Goal: Check status: Check status

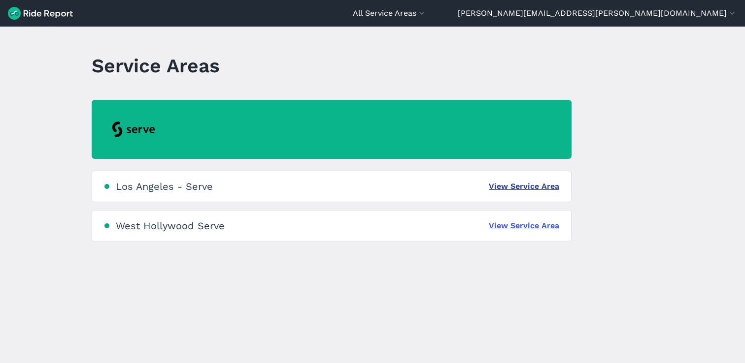
click at [508, 188] on link "View Service Area" at bounding box center [523, 187] width 70 height 12
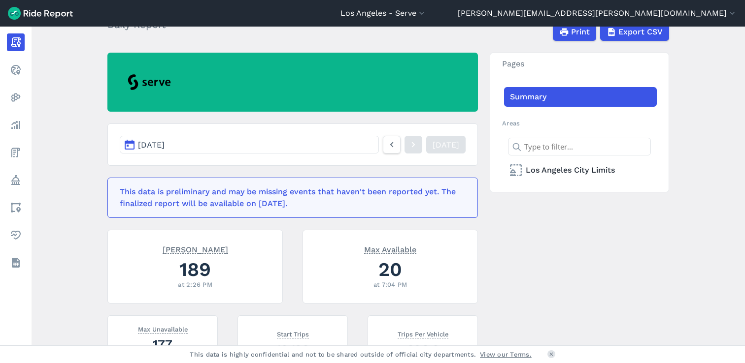
scroll to position [67, 0]
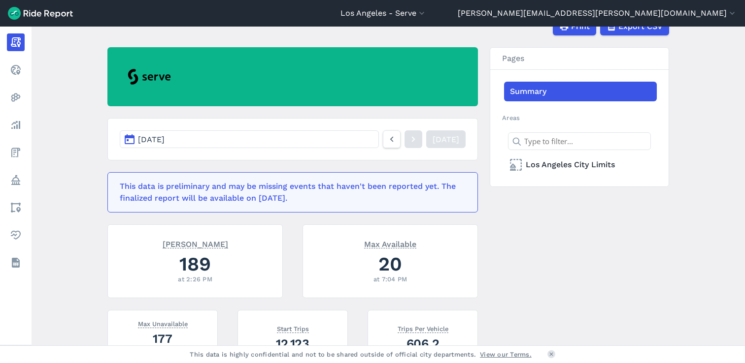
click at [262, 141] on button "[DATE]" at bounding box center [249, 139] width 259 height 18
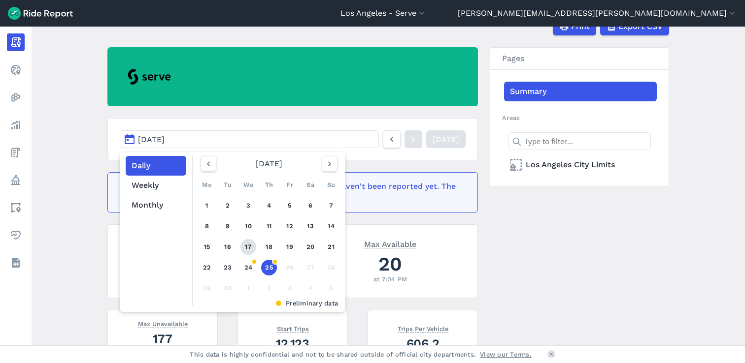
click at [252, 247] on link "17" at bounding box center [248, 247] width 16 height 16
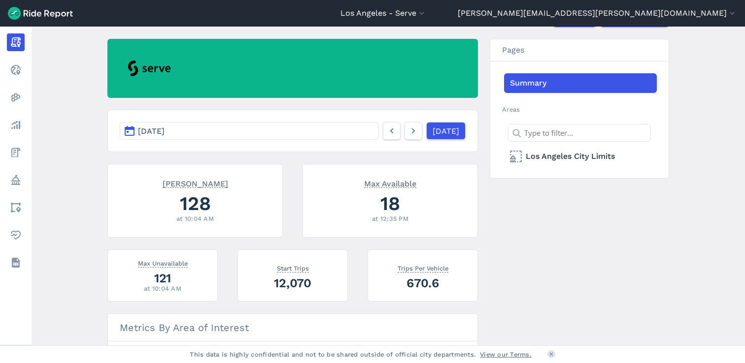
scroll to position [77, 0]
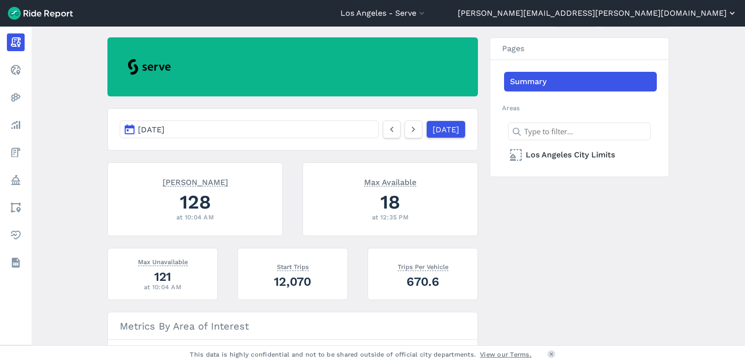
click at [659, 13] on button "[PERSON_NAME][EMAIL_ADDRESS][PERSON_NAME][DOMAIN_NAME]" at bounding box center [596, 13] width 279 height 12
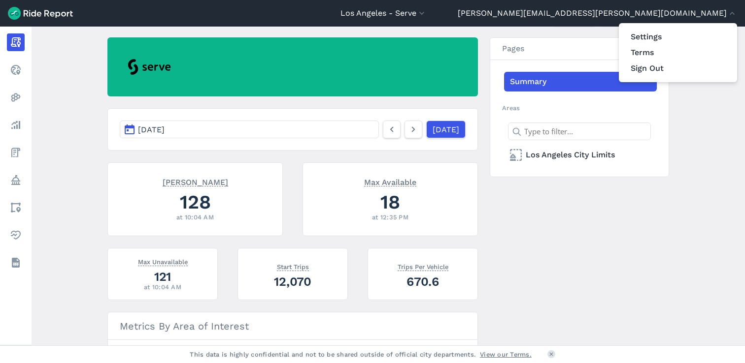
click at [515, 271] on div at bounding box center [372, 181] width 745 height 363
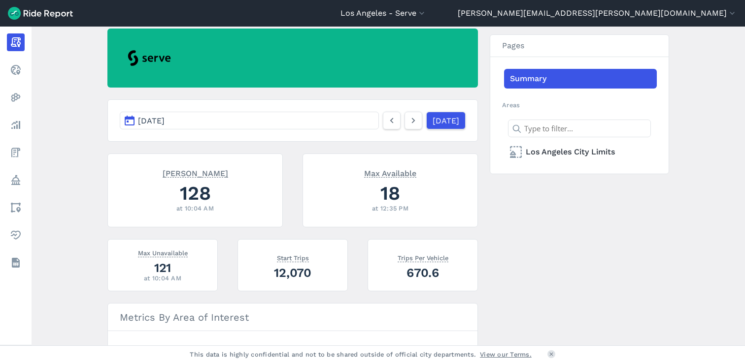
scroll to position [83, 0]
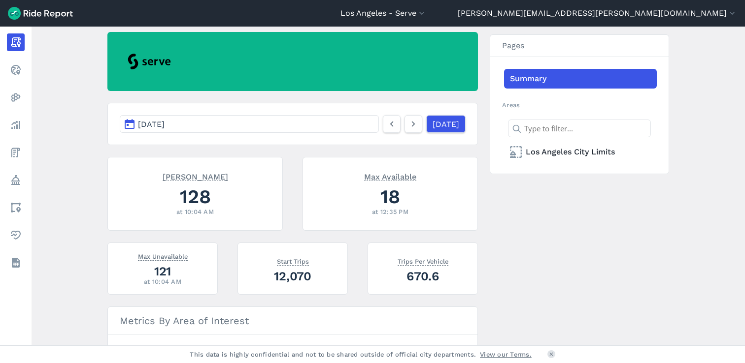
click at [43, 10] on img at bounding box center [40, 13] width 65 height 13
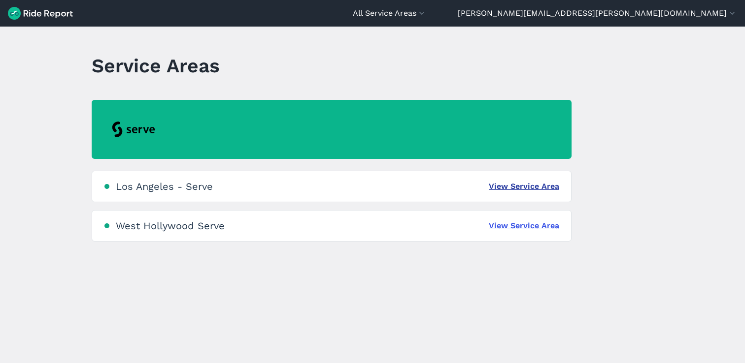
click at [541, 189] on link "View Service Area" at bounding box center [523, 187] width 70 height 12
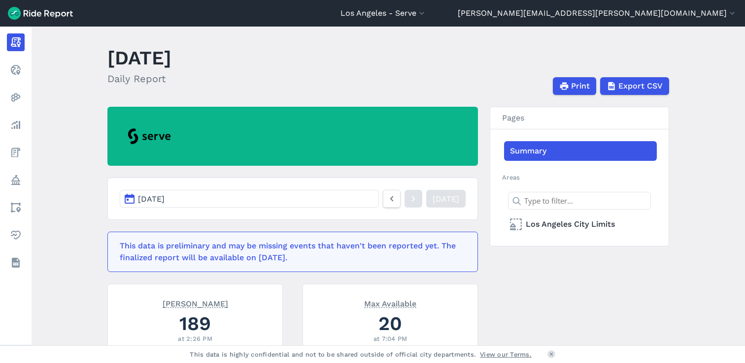
scroll to position [2, 0]
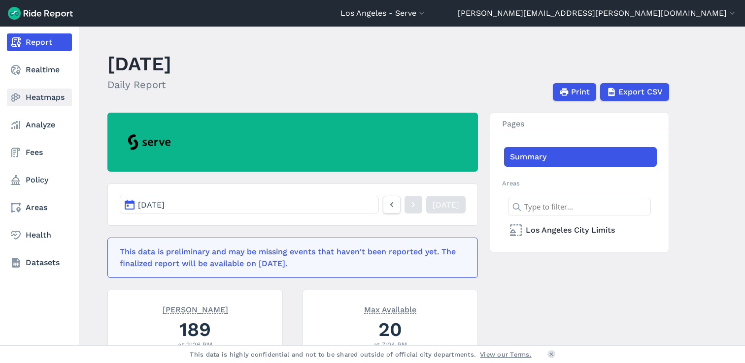
click at [41, 96] on link "Heatmaps" at bounding box center [39, 98] width 65 height 18
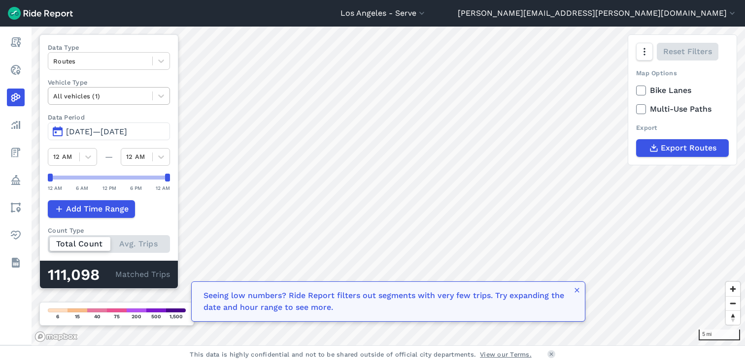
click at [137, 95] on div at bounding box center [100, 96] width 94 height 11
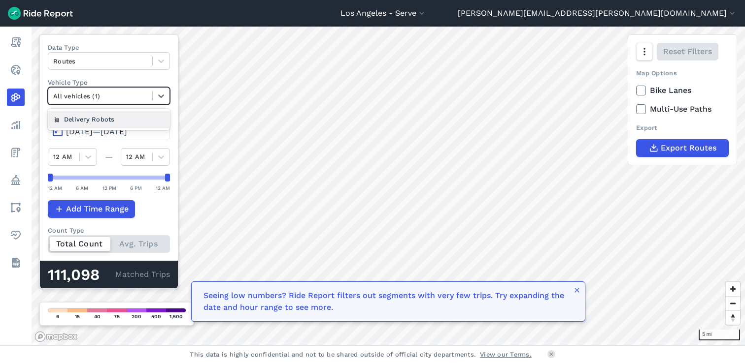
click at [137, 95] on div at bounding box center [100, 96] width 94 height 11
click at [136, 115] on div "Delivery Robots" at bounding box center [109, 119] width 122 height 17
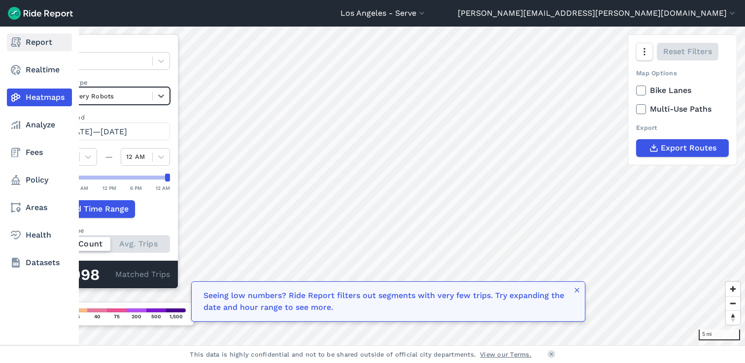
click at [33, 37] on link "Report" at bounding box center [39, 42] width 65 height 18
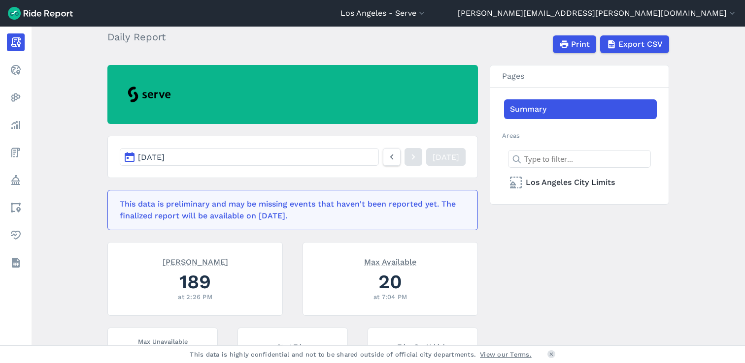
scroll to position [50, 0]
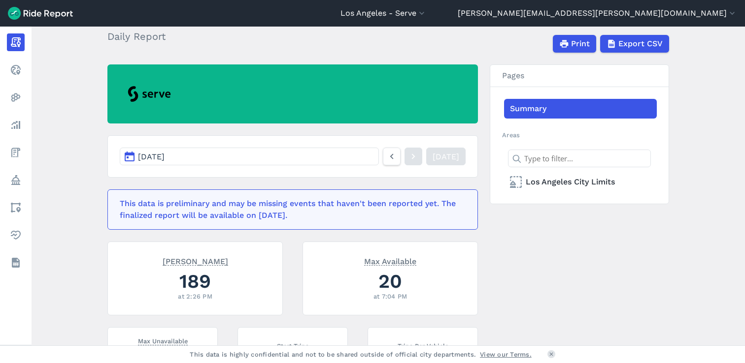
click at [285, 155] on button "[DATE]" at bounding box center [249, 157] width 259 height 18
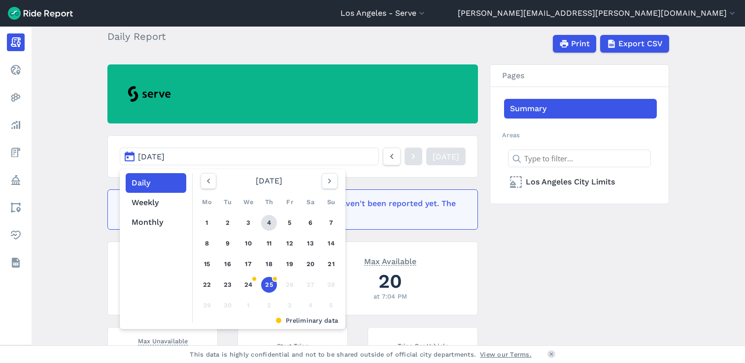
click at [270, 225] on link "4" at bounding box center [269, 223] width 16 height 16
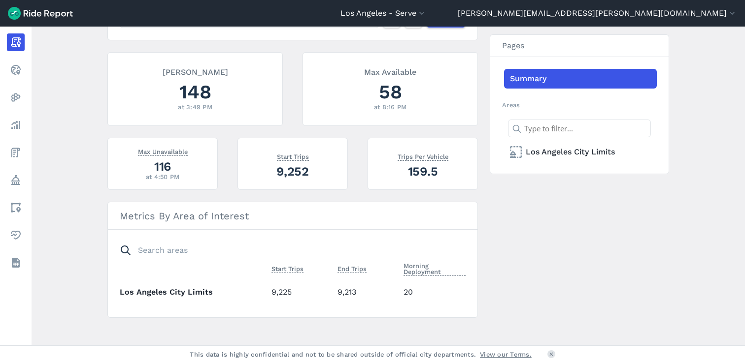
scroll to position [190, 0]
